Goal: Check status: Check status

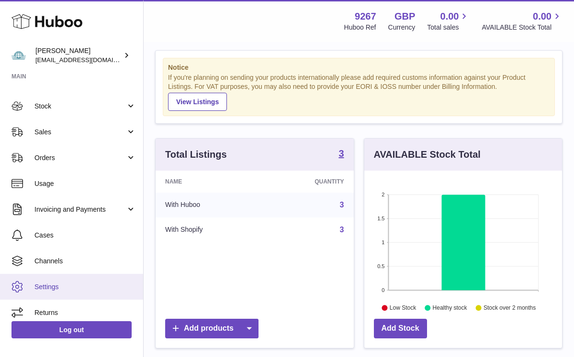
scroll to position [41, 0]
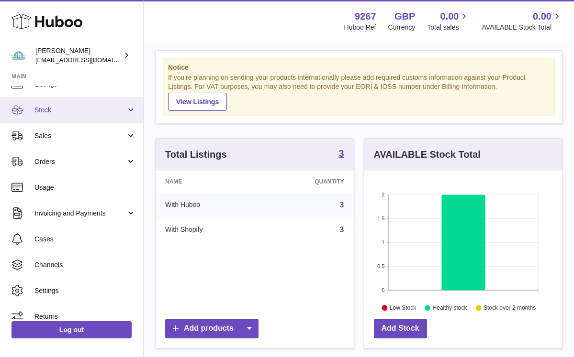
click at [62, 113] on span "Stock" at bounding box center [79, 110] width 91 height 9
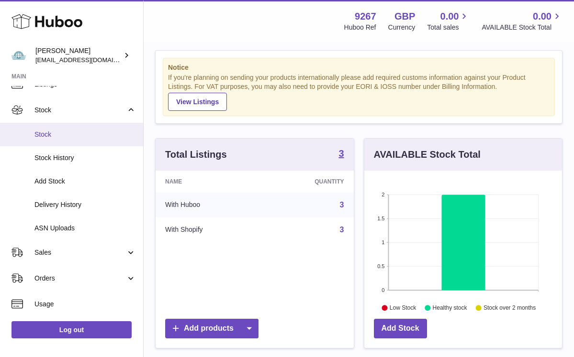
click at [42, 131] on span "Stock" at bounding box center [84, 134] width 101 height 9
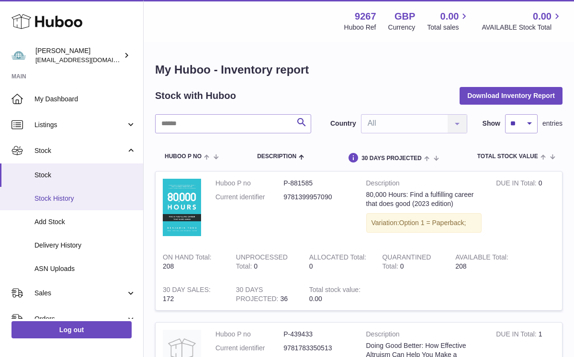
click at [73, 194] on span "Stock History" at bounding box center [84, 198] width 101 height 9
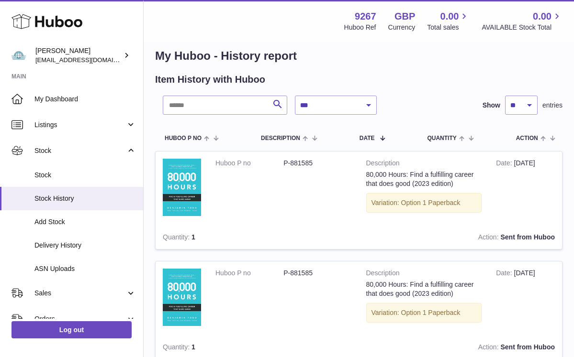
scroll to position [15, 0]
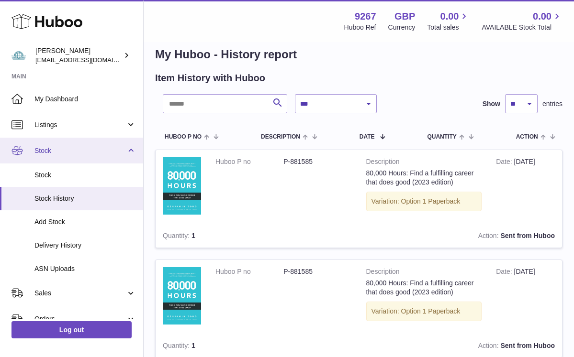
click at [33, 141] on link "Stock" at bounding box center [71, 151] width 143 height 26
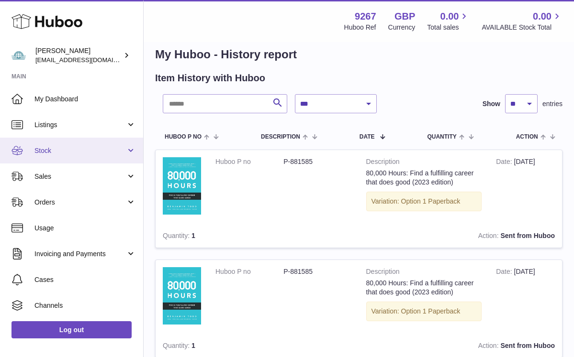
click at [56, 150] on span "Stock" at bounding box center [79, 150] width 91 height 9
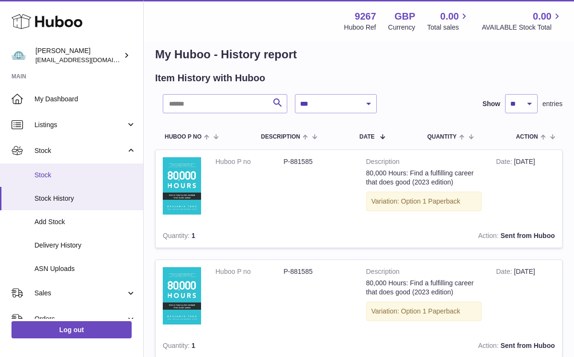
click at [57, 178] on span "Stock" at bounding box center [84, 175] width 101 height 9
